Goal: Task Accomplishment & Management: Use online tool/utility

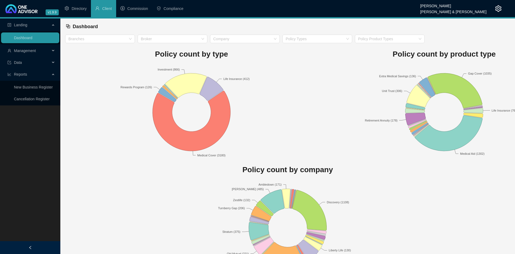
click at [48, 53] on span "Management" at bounding box center [29, 50] width 43 height 11
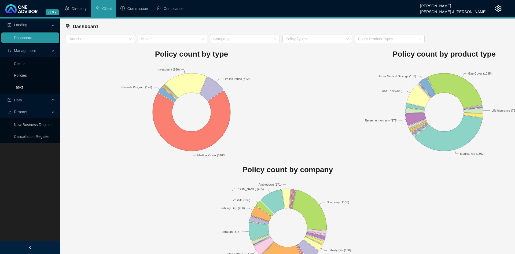
click at [24, 86] on link "Tasks" at bounding box center [19, 87] width 10 height 4
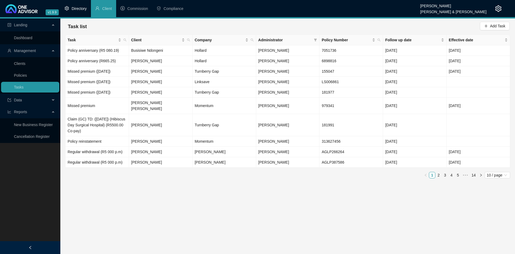
click at [91, 7] on li "Directory" at bounding box center [75, 8] width 31 height 17
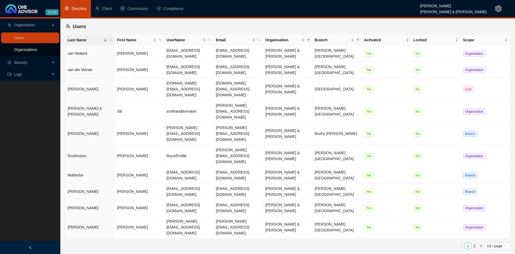
click at [31, 50] on link "Organisations" at bounding box center [25, 49] width 23 height 4
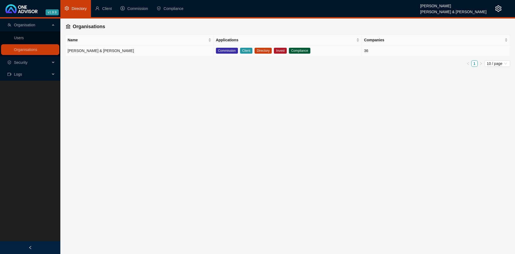
click at [173, 51] on td "[PERSON_NAME] & [PERSON_NAME]" at bounding box center [139, 50] width 148 height 11
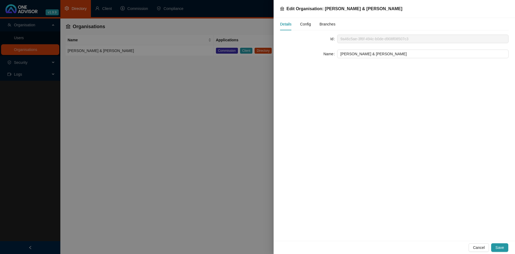
click at [307, 26] on span "Config" at bounding box center [305, 24] width 11 height 4
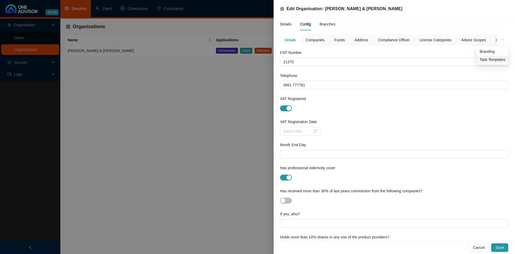
click at [496, 58] on span "Task Templates" at bounding box center [493, 60] width 26 height 6
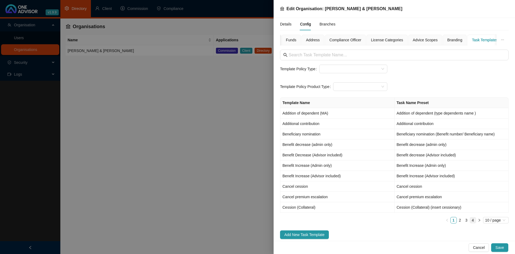
click at [473, 221] on link "4" at bounding box center [473, 220] width 6 height 6
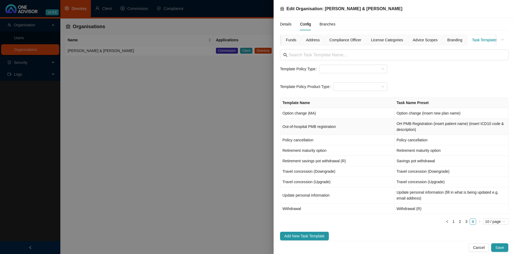
click at [356, 122] on td "Out-of-hospital PMB registration" at bounding box center [337, 127] width 114 height 16
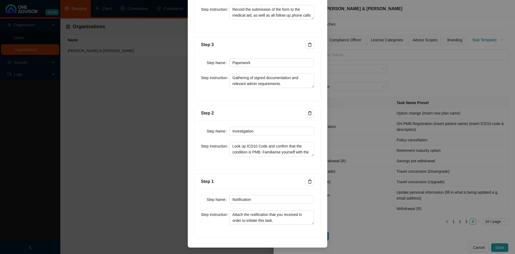
scroll to position [150, 0]
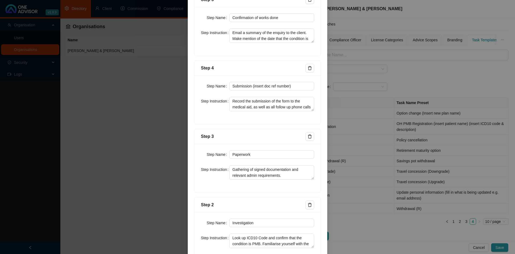
click at [402, 68] on div "Edit Task Template Template Name Out-of-hospital PMB registration Task Name Pre…" at bounding box center [257, 127] width 515 height 254
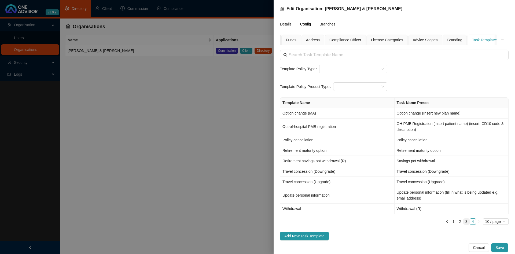
click at [468, 222] on link "3" at bounding box center [467, 222] width 6 height 6
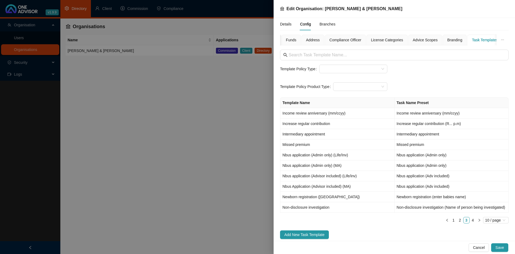
click at [160, 96] on div at bounding box center [257, 127] width 515 height 254
